Goal: Information Seeking & Learning: Learn about a topic

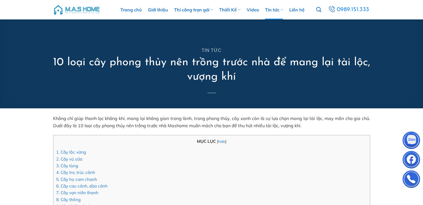
scroll to position [56, 0]
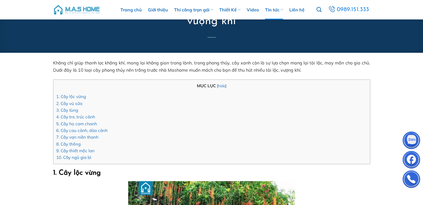
click at [71, 105] on link "2. Cây vú sữa" at bounding box center [69, 103] width 26 height 5
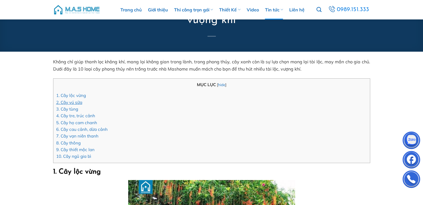
click at [73, 103] on link "2. Cây vú sữa" at bounding box center [69, 102] width 26 height 5
